Goal: Information Seeking & Learning: Learn about a topic

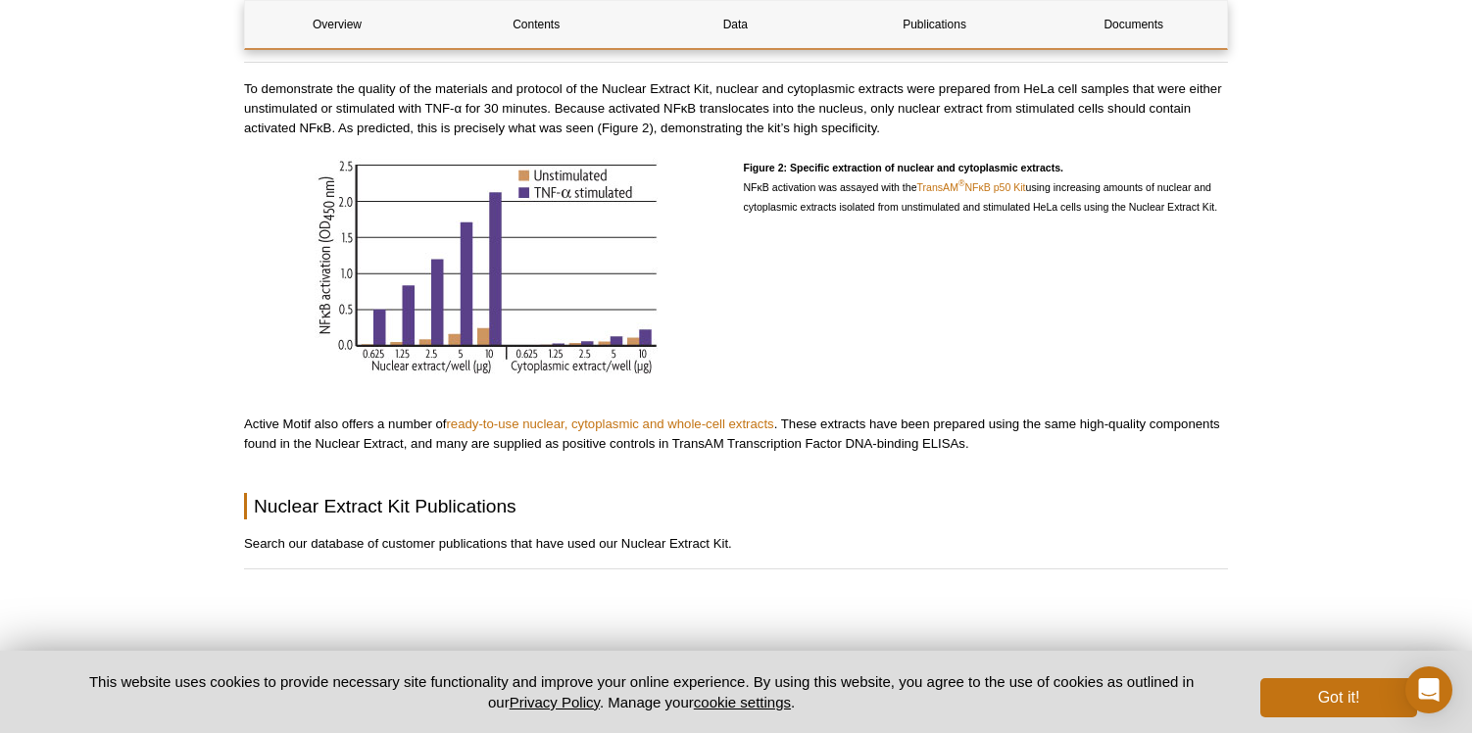
scroll to position [2233, 0]
click at [529, 415] on link "ready-to-use nuclear, cytoplasmic and whole-cell extracts" at bounding box center [609, 422] width 327 height 15
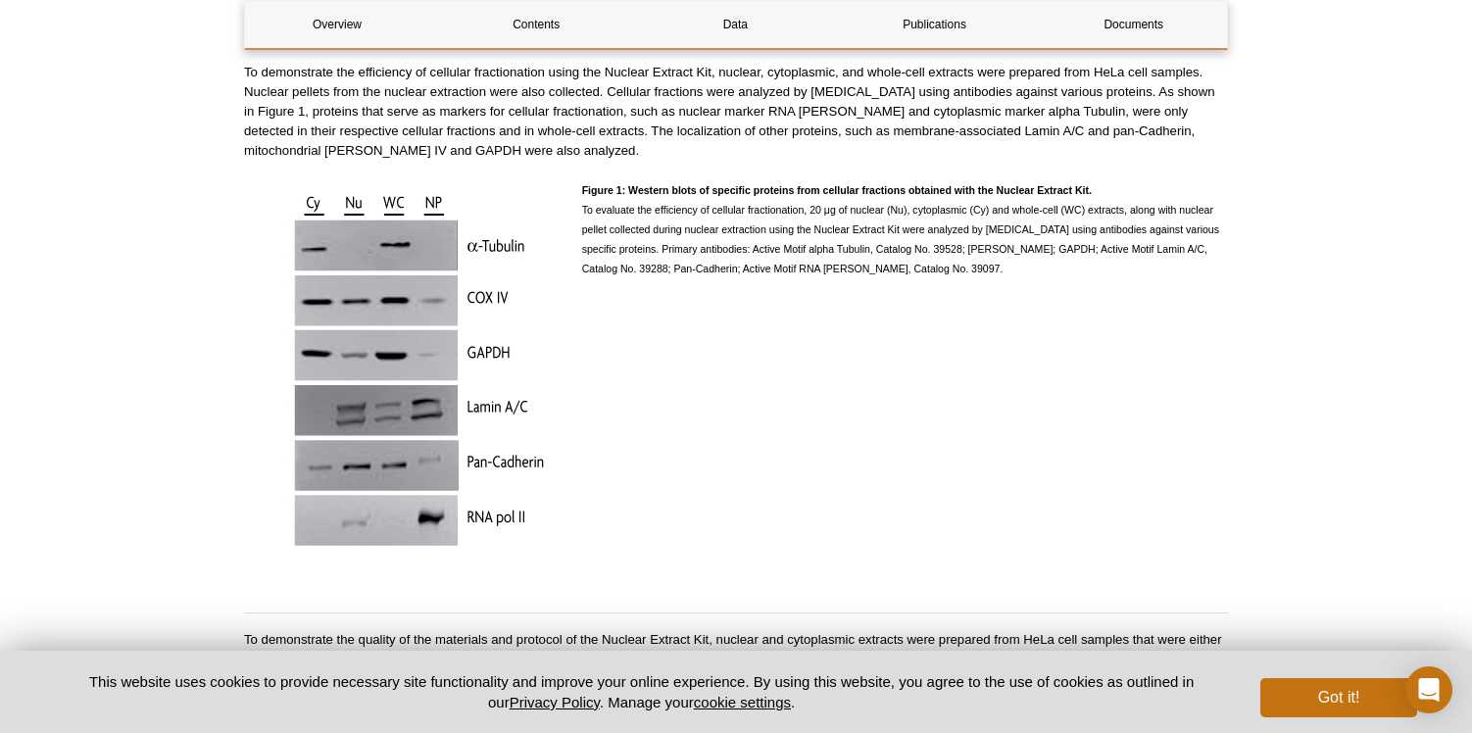
scroll to position [1682, 0]
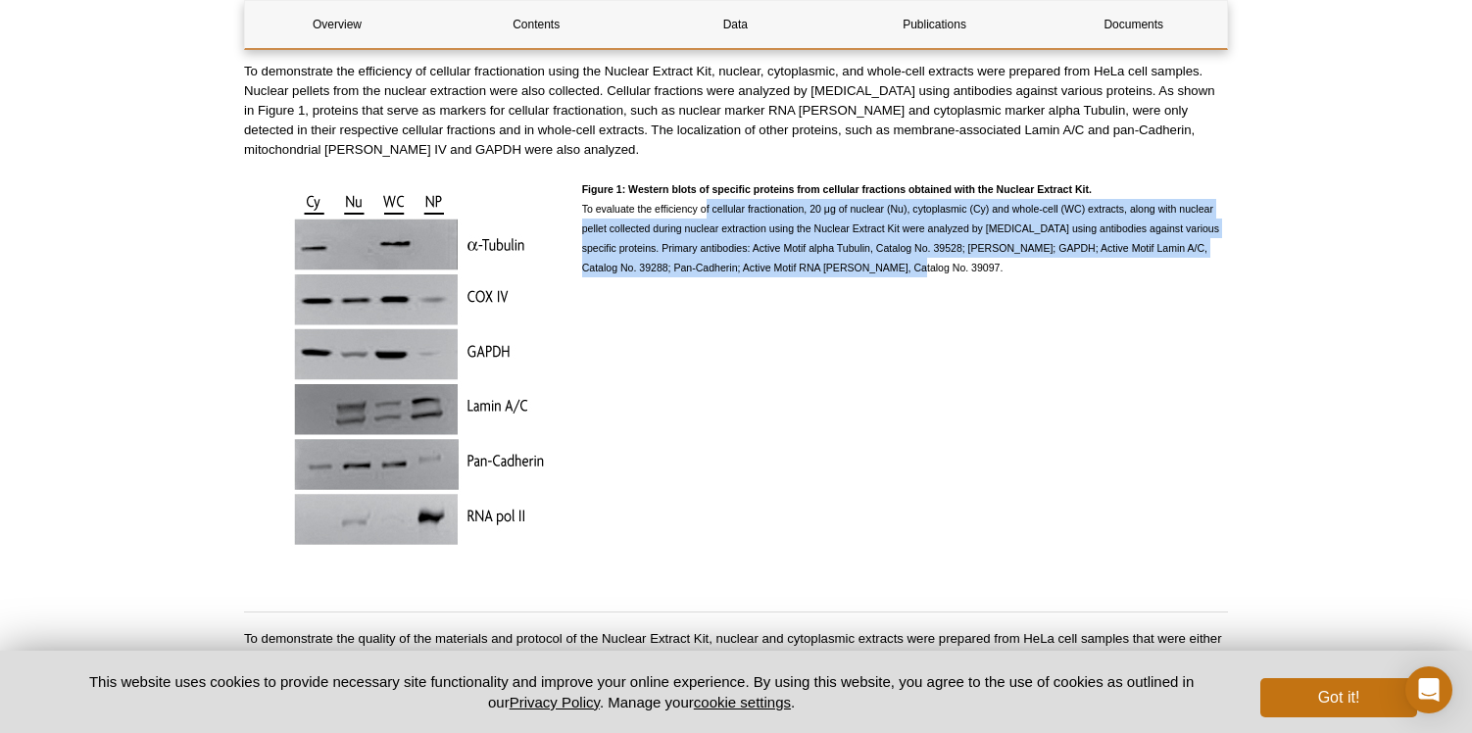
drag, startPoint x: 700, startPoint y: 188, endPoint x: 994, endPoint y: 245, distance: 299.4
click at [994, 245] on p "Figure 1: Western blots of specific proteins from cellular fractions obtained w…" at bounding box center [905, 228] width 646 height 98
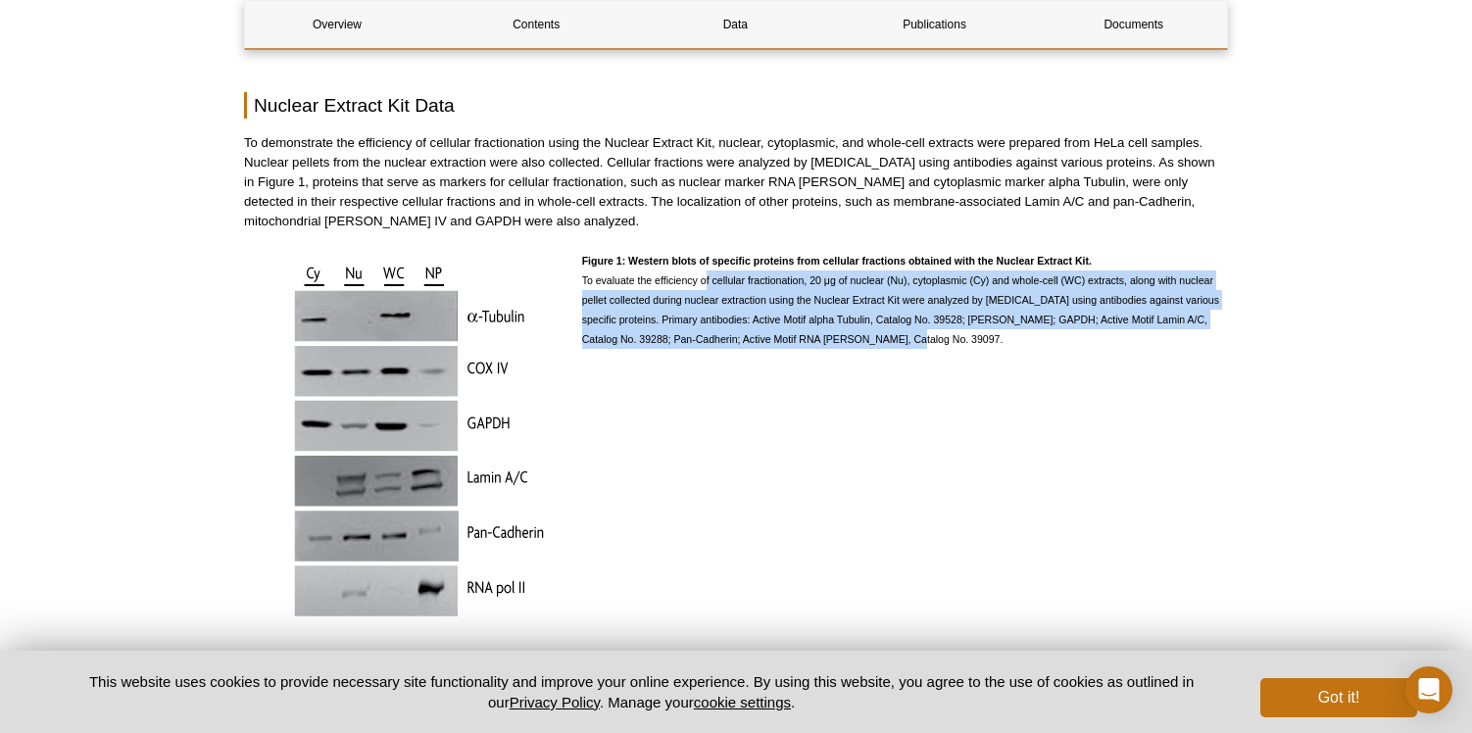
scroll to position [1609, 0]
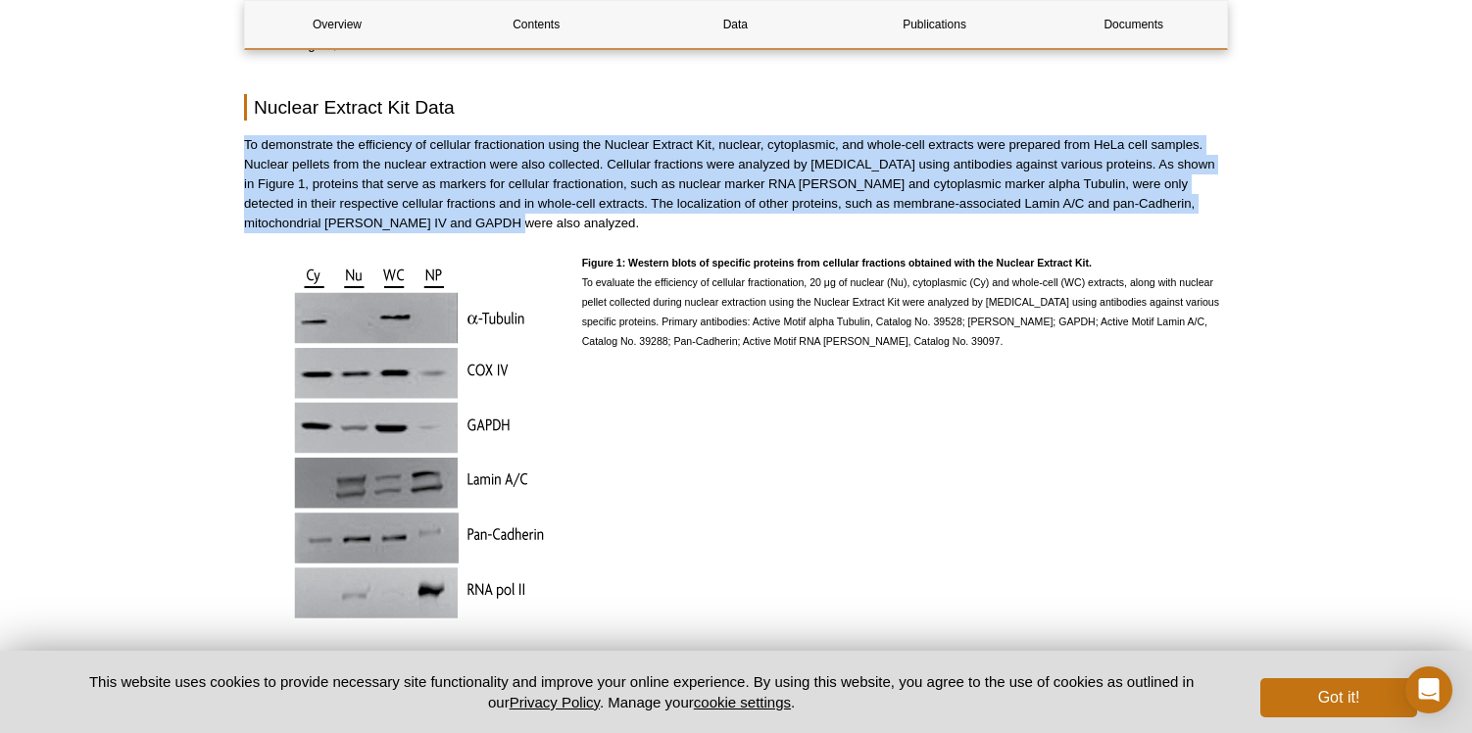
drag, startPoint x: 959, startPoint y: 203, endPoint x: 980, endPoint y: 101, distance: 104.0
click at [980, 101] on div "Overview Contents Data Publications Documents Nuclear Extract Kit Overview Name…" at bounding box center [736, 609] width 984 height 3977
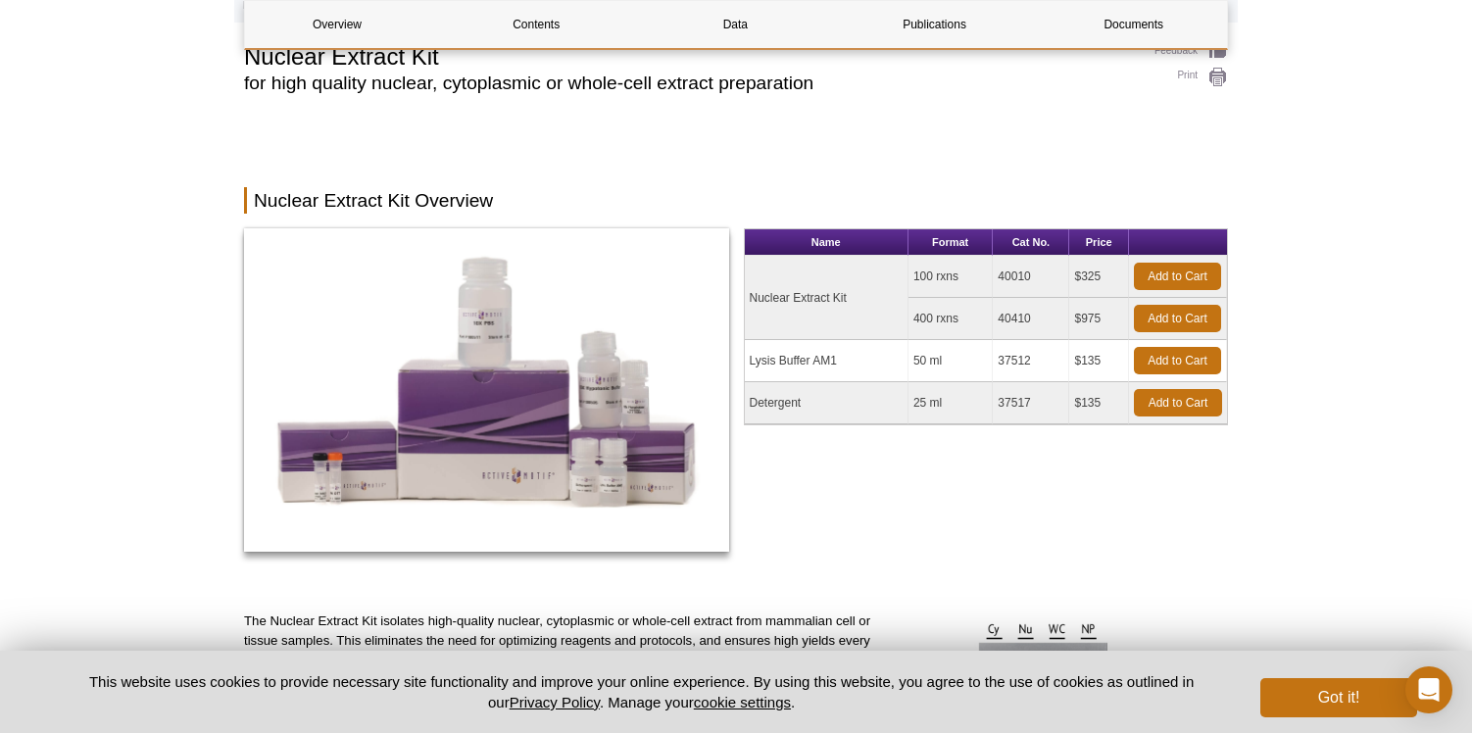
scroll to position [0, 0]
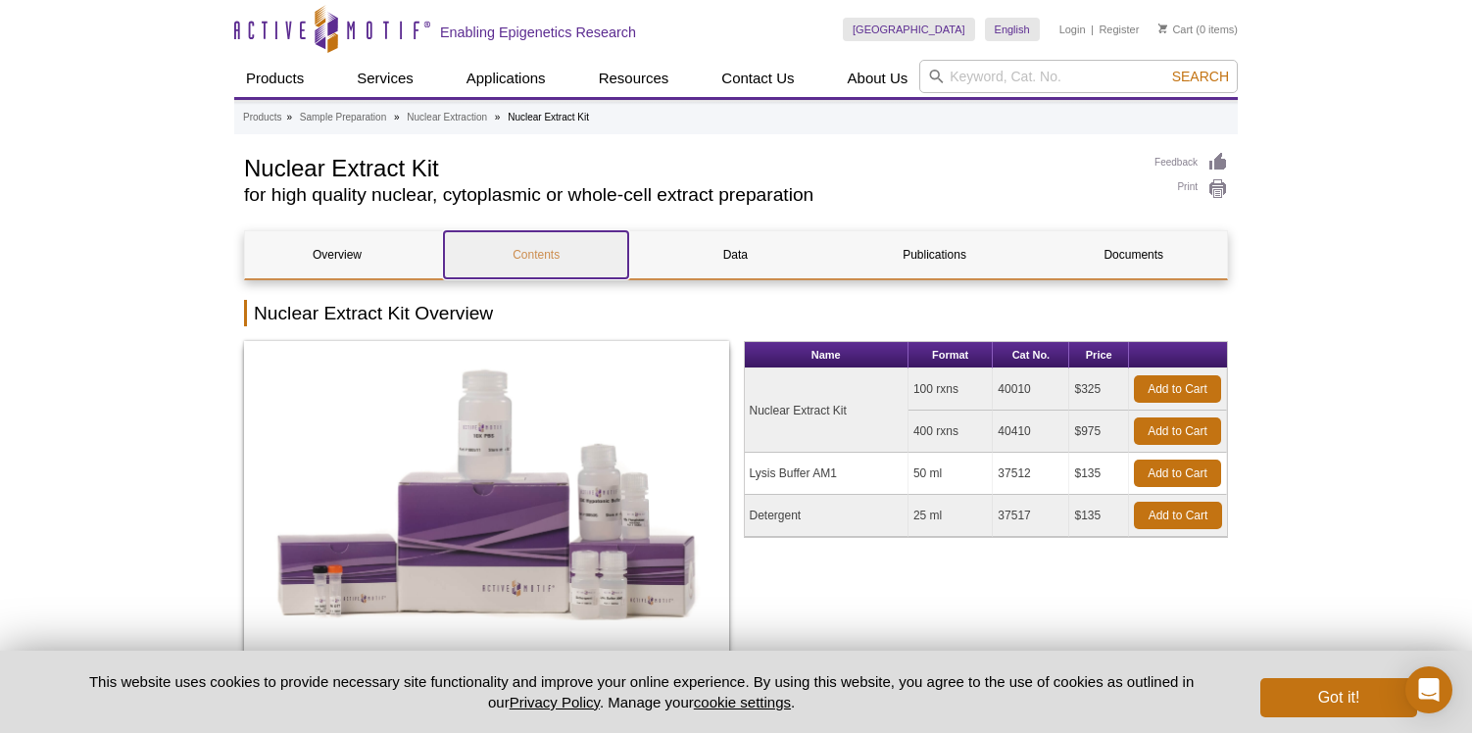
click at [540, 255] on link "Contents" at bounding box center [536, 254] width 184 height 47
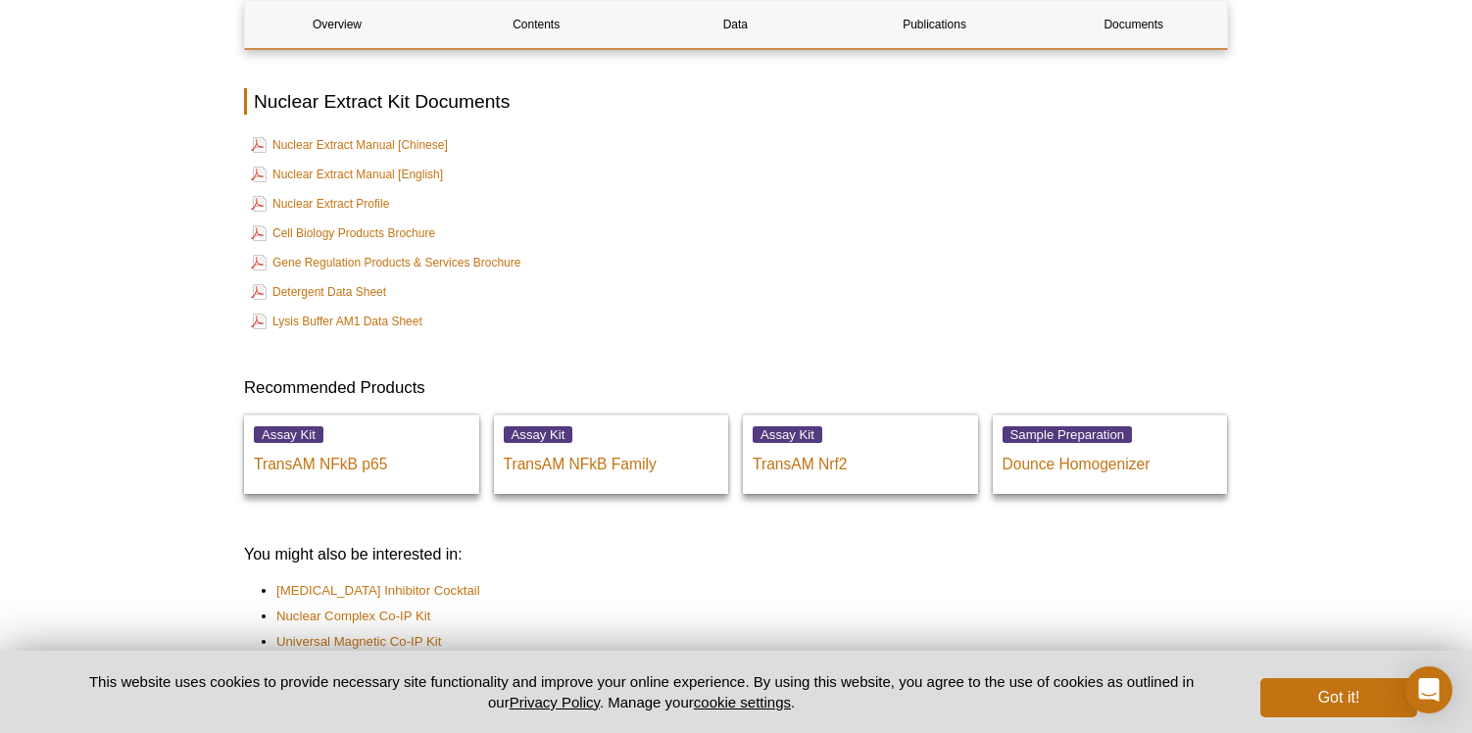
scroll to position [3526, 0]
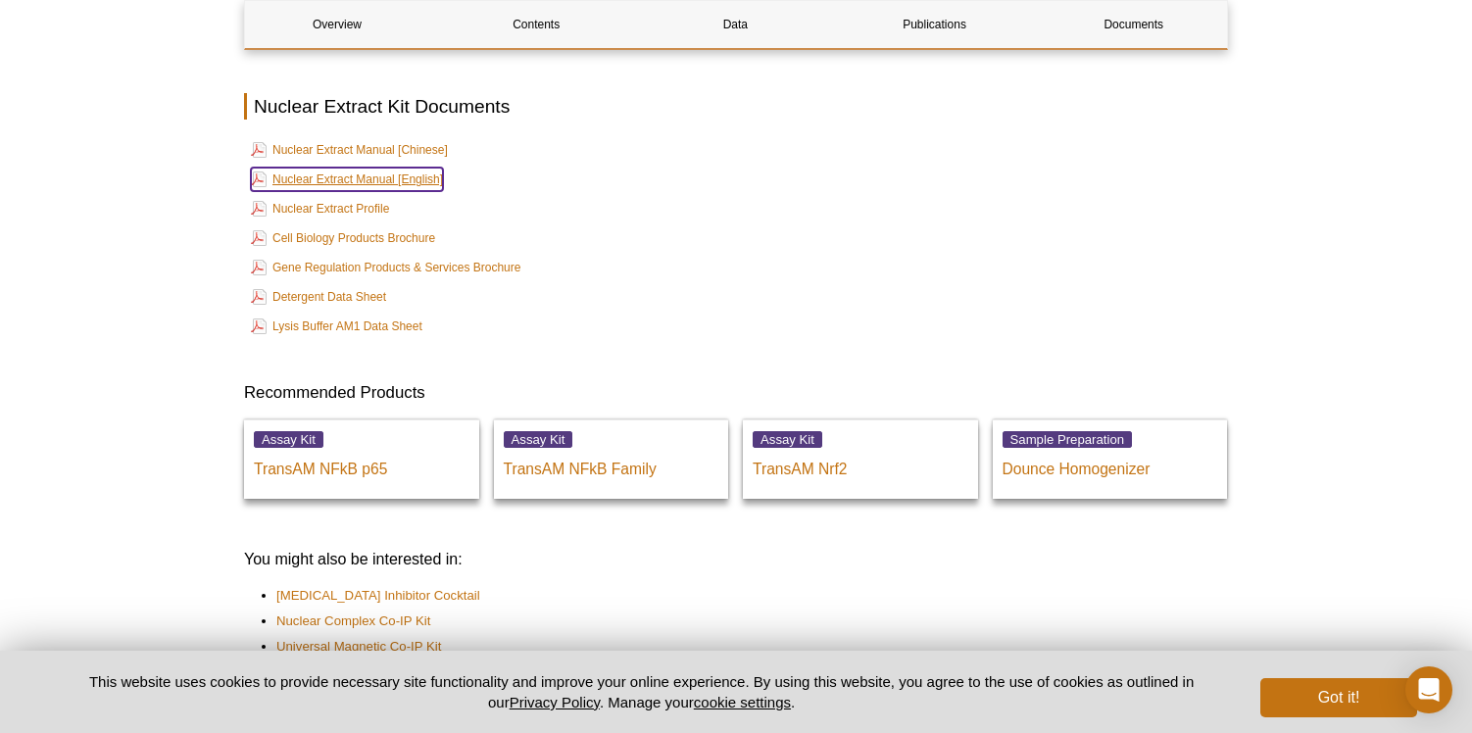
click at [422, 168] on link "Nuclear Extract Manual [English]" at bounding box center [347, 180] width 192 height 24
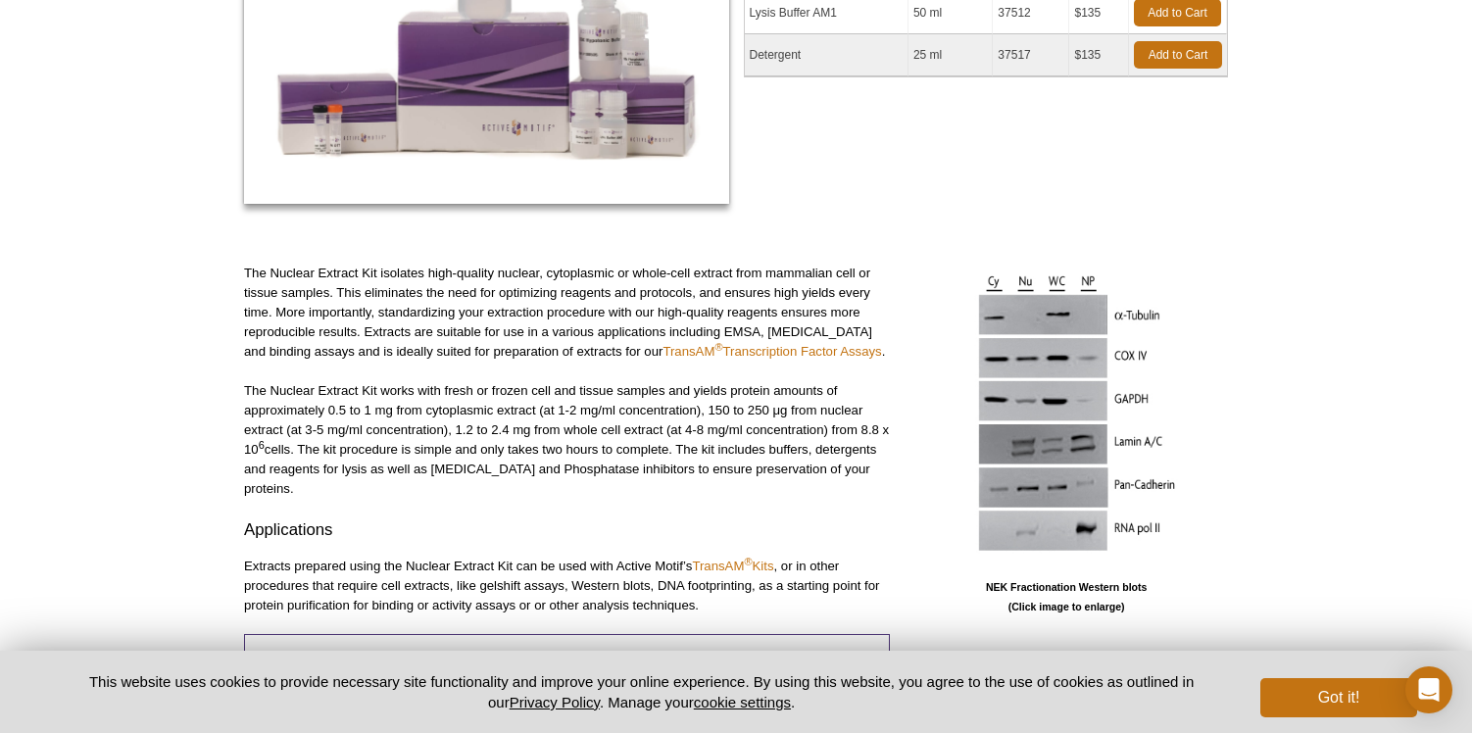
scroll to position [513, 0]
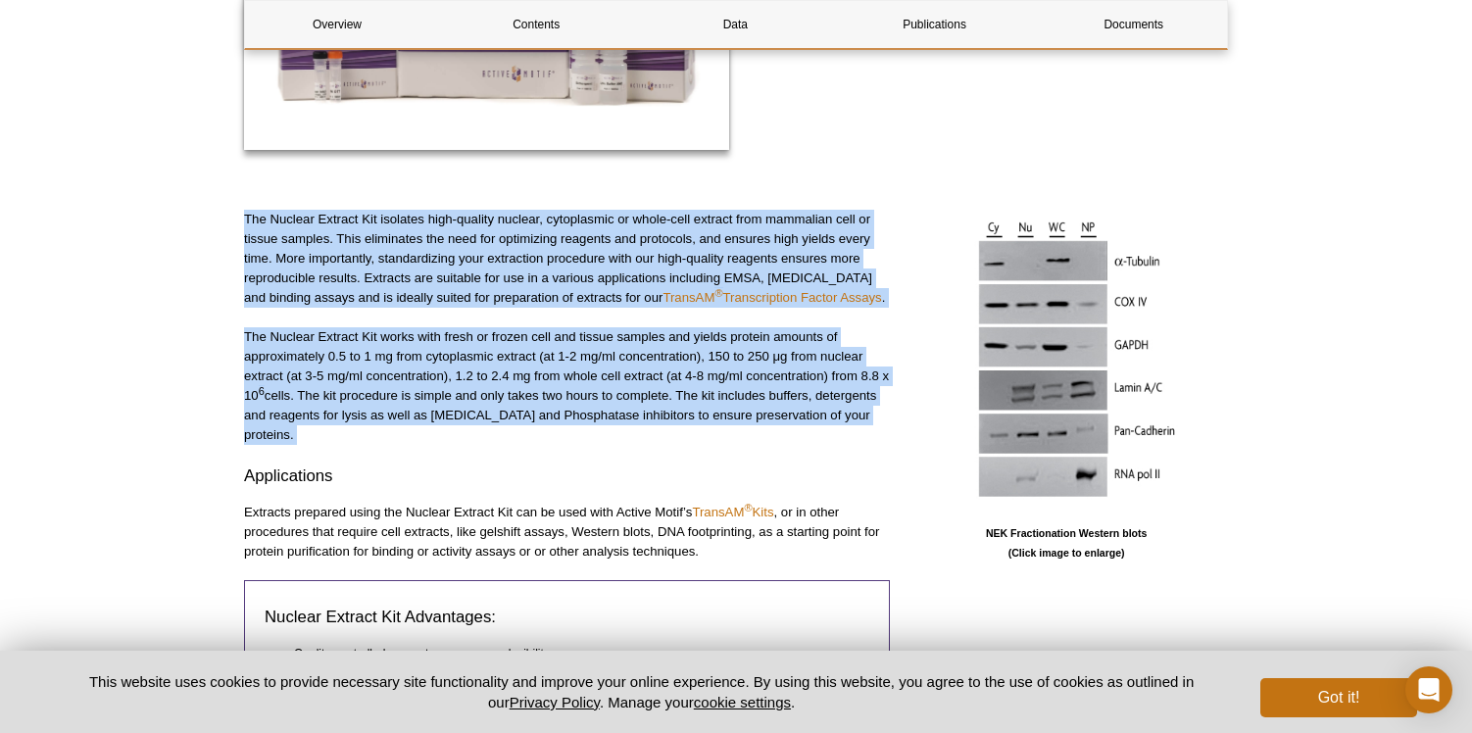
drag, startPoint x: 747, startPoint y: 197, endPoint x: 832, endPoint y: 431, distance: 249.2
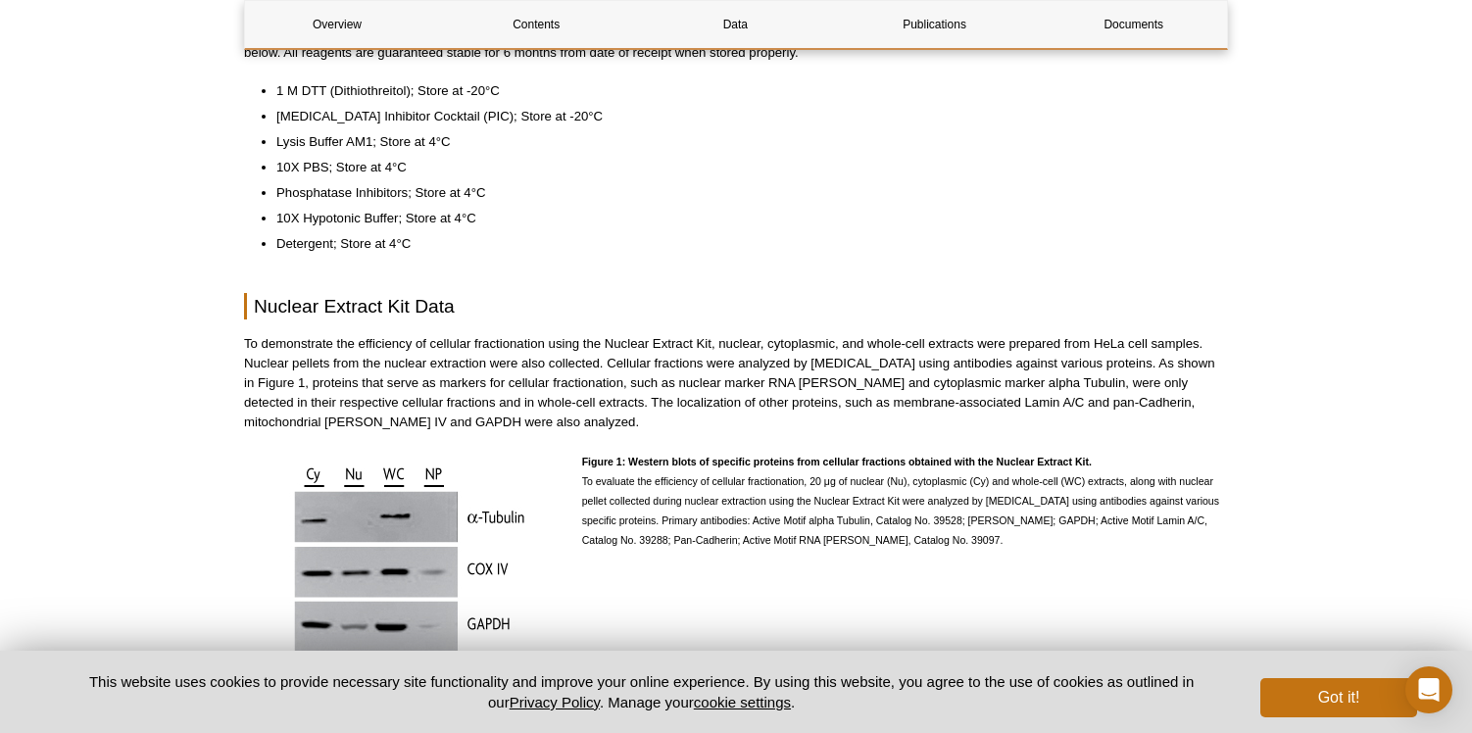
scroll to position [1412, 0]
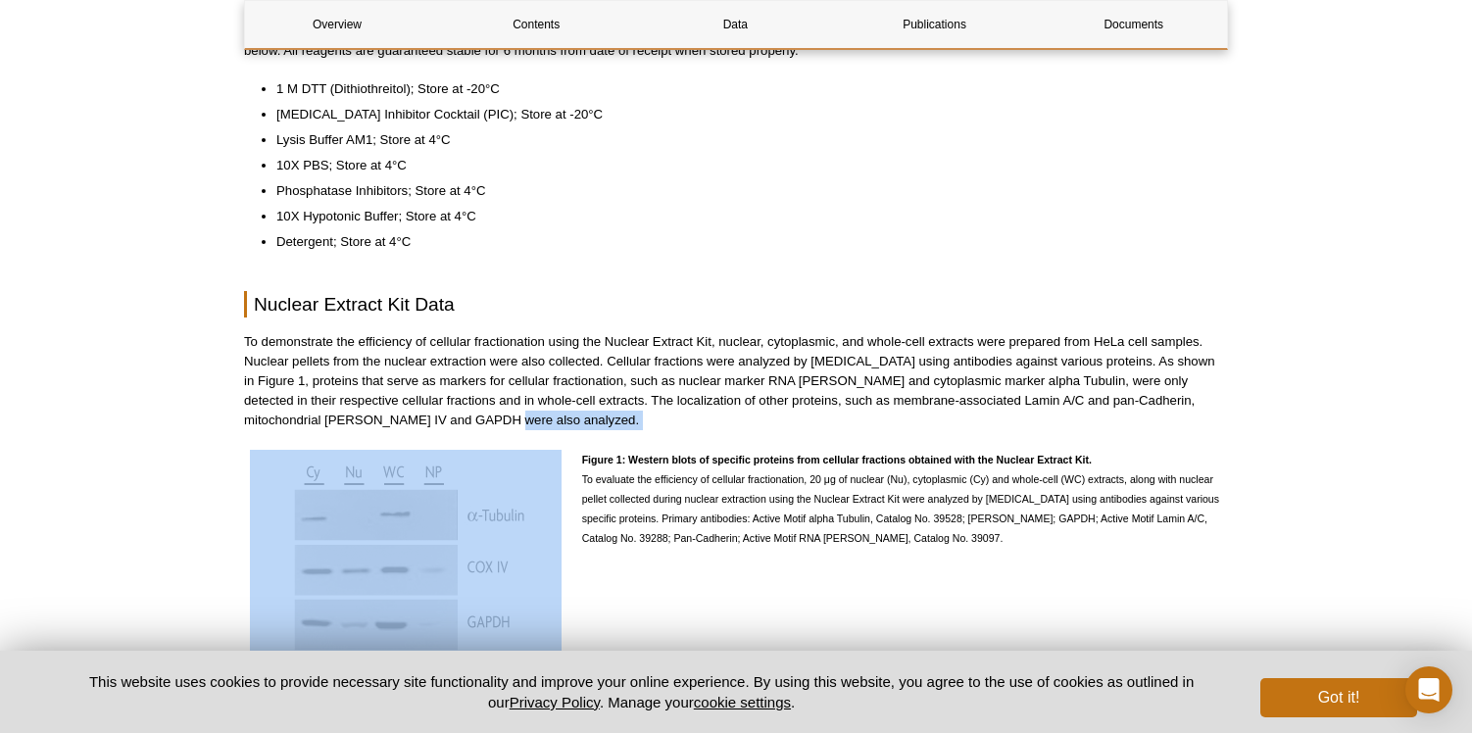
drag, startPoint x: 779, startPoint y: 396, endPoint x: 790, endPoint y: 416, distance: 23.2
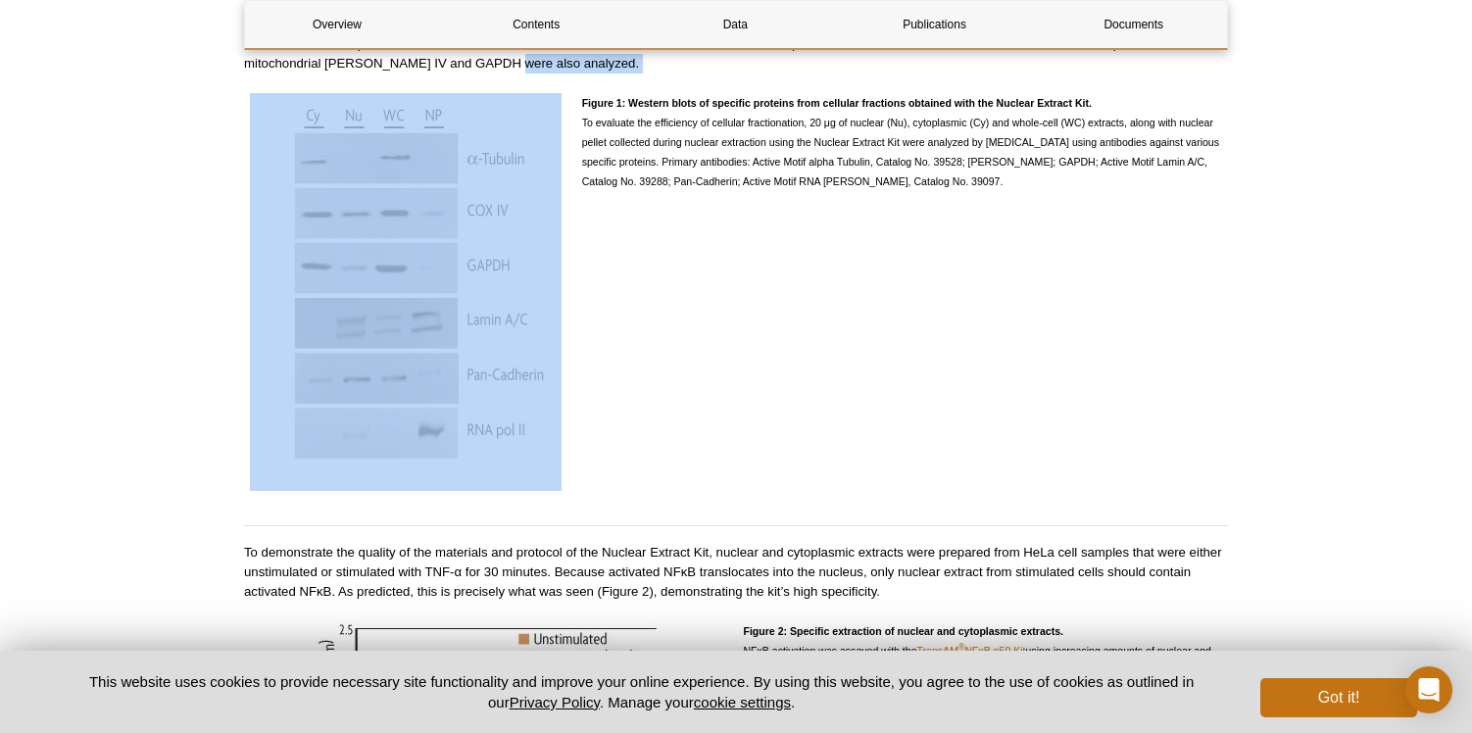
scroll to position [1918, 0]
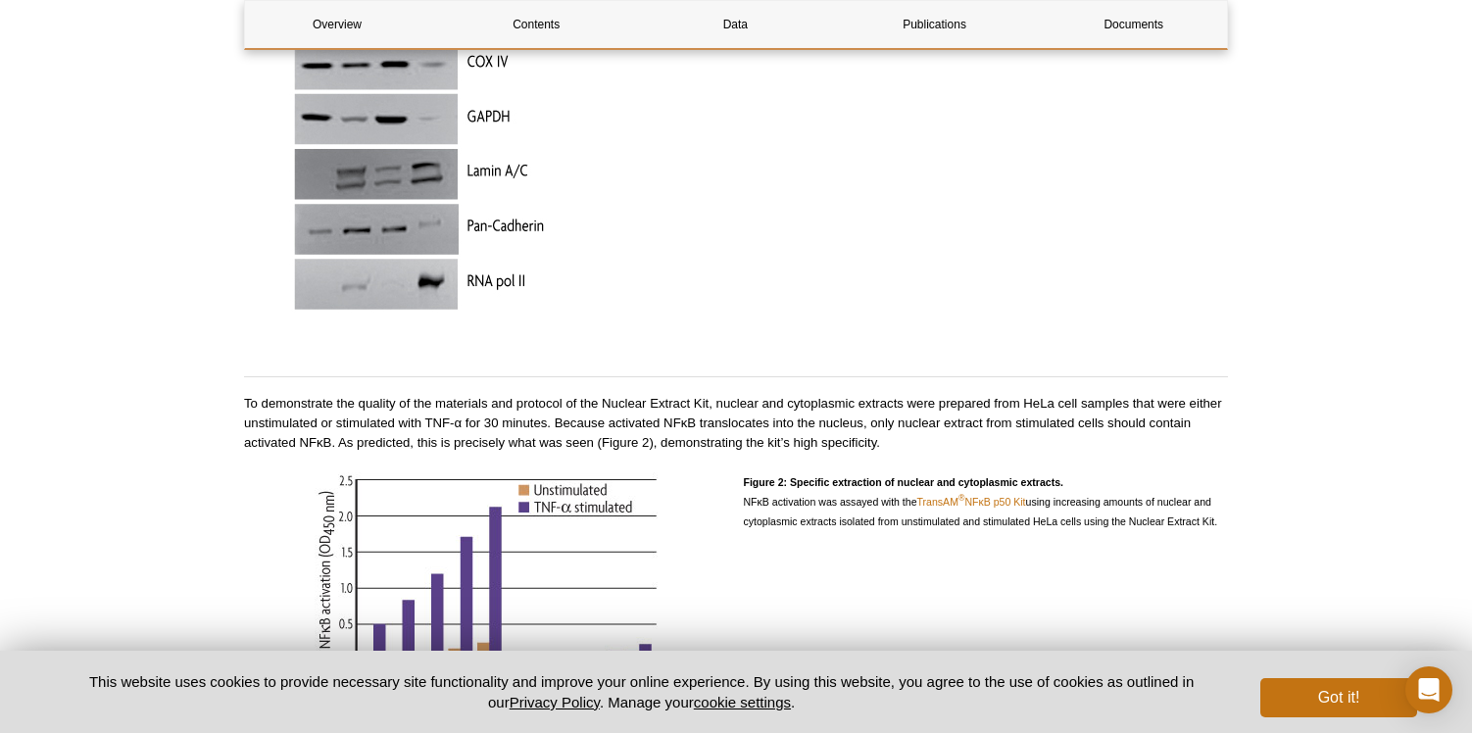
click at [910, 420] on p "To demonstrate the quality of the materials and protocol of the Nuclear Extract…" at bounding box center [736, 423] width 984 height 59
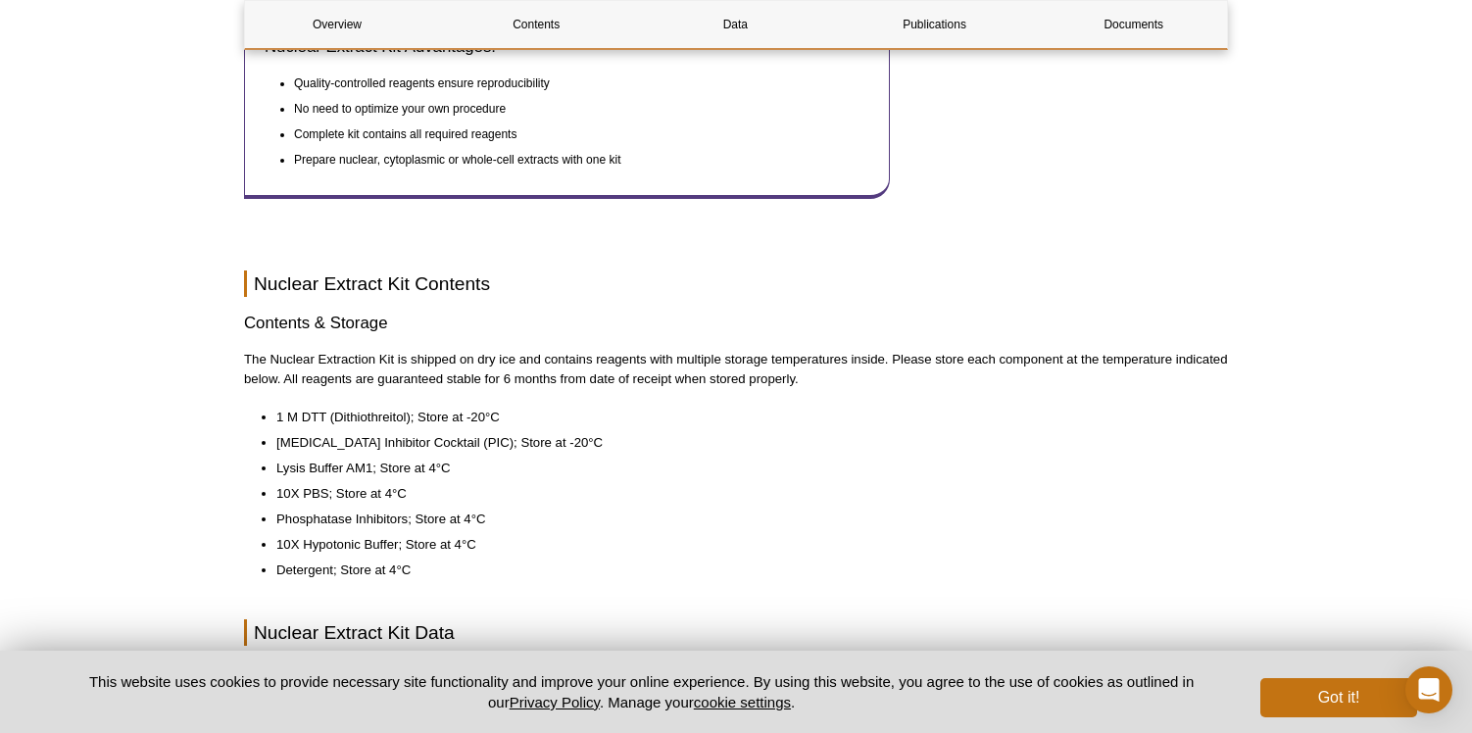
scroll to position [0, 0]
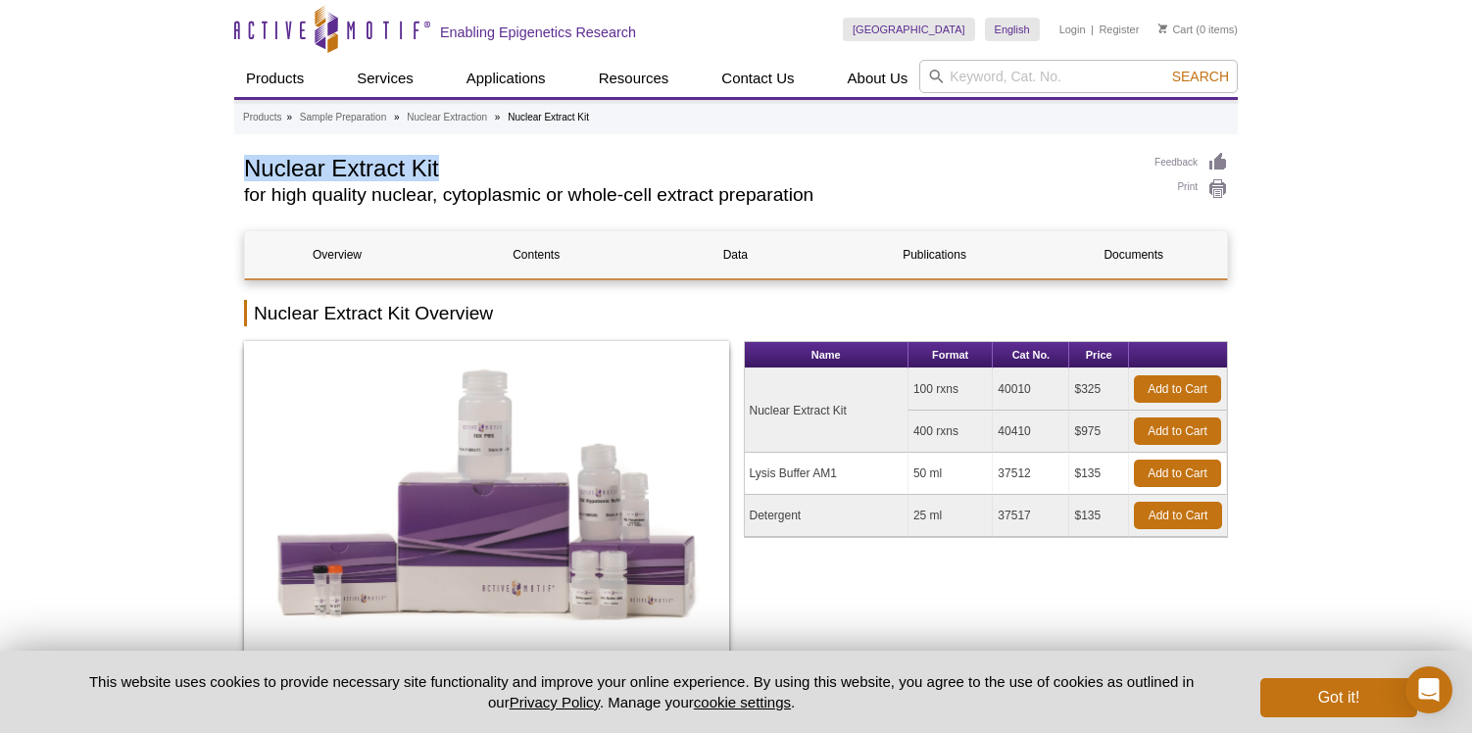
drag, startPoint x: 463, startPoint y: 170, endPoint x: 226, endPoint y: 170, distance: 237.1
copy h1 "Nuclear Extract Kit"
click at [1030, 384] on td "40010" at bounding box center [1031, 389] width 76 height 42
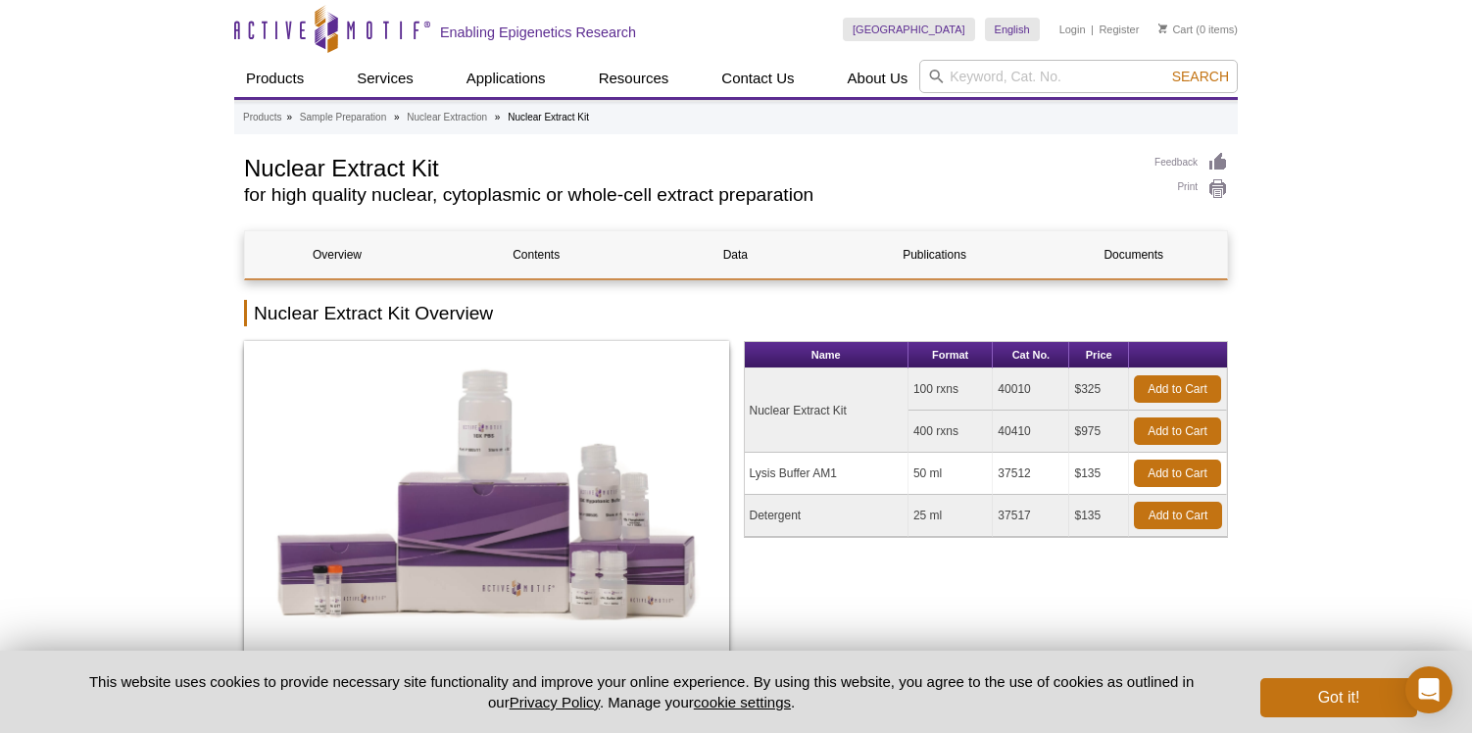
click at [1003, 389] on td "40010" at bounding box center [1031, 389] width 76 height 42
click at [1003, 390] on td "40010" at bounding box center [1031, 389] width 76 height 42
copy td "40010"
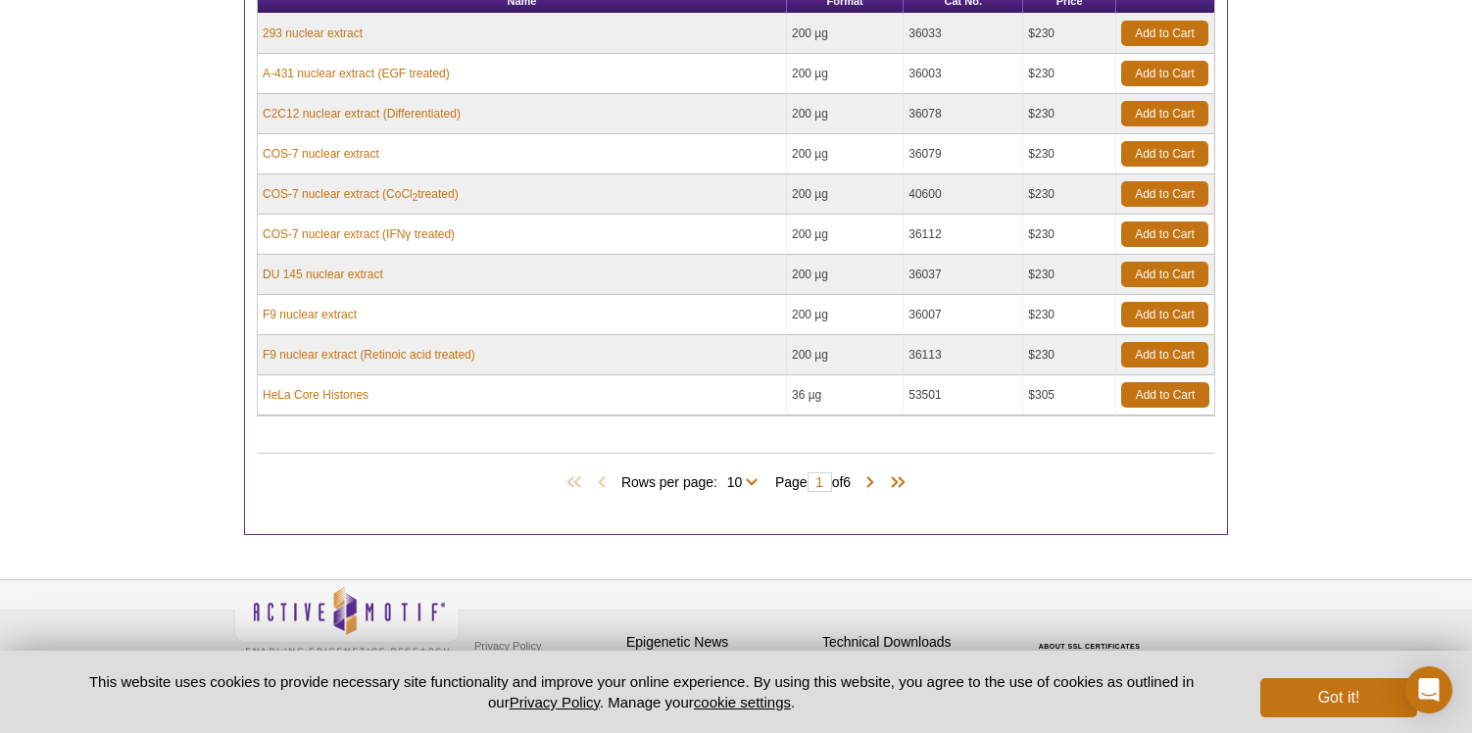
scroll to position [604, 0]
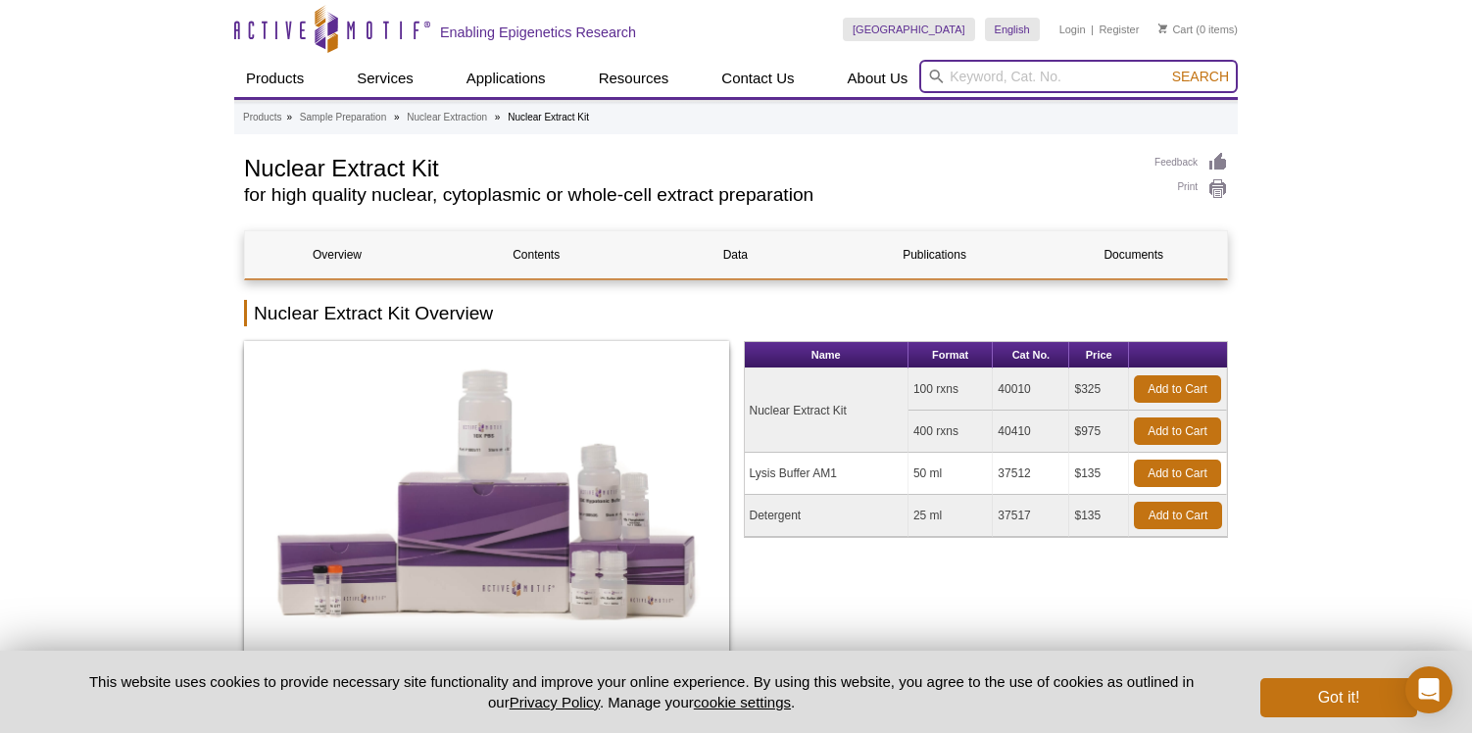
click at [1039, 73] on input "search" at bounding box center [1078, 76] width 318 height 33
type input "cytoplasmic extract kit"
click at [1166, 68] on button "Search" at bounding box center [1200, 77] width 69 height 18
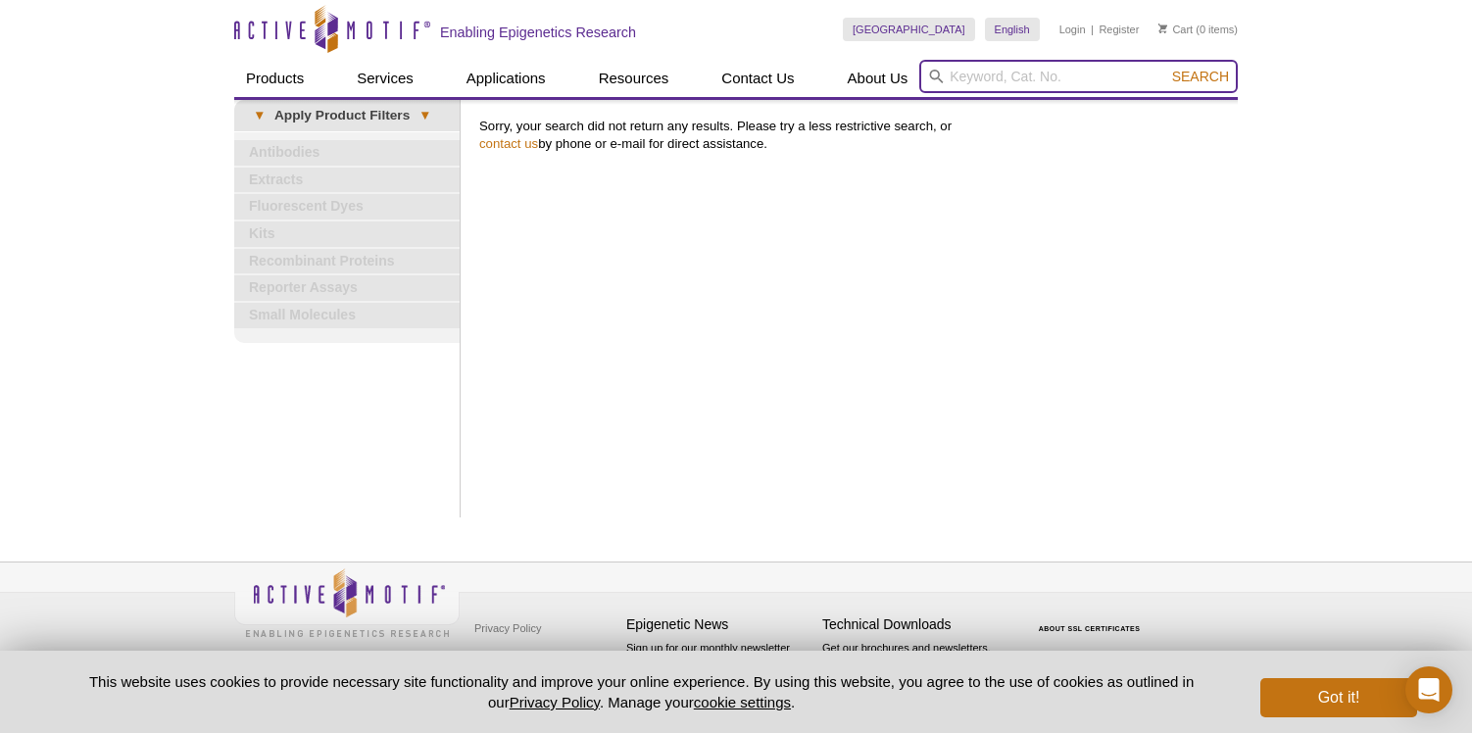
click at [1021, 77] on input "search" at bounding box center [1078, 76] width 318 height 33
